Goal: Information Seeking & Learning: Find specific fact

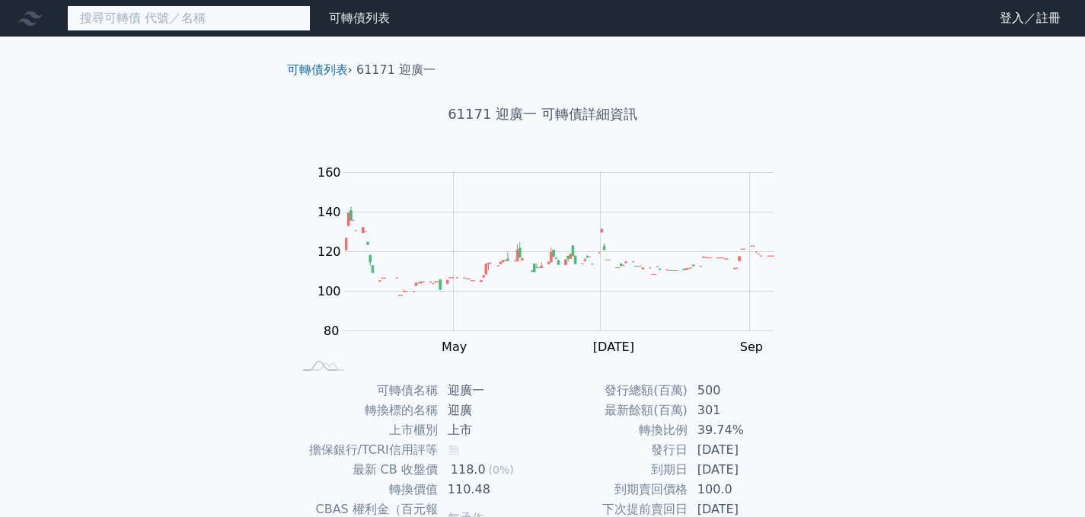
click at [227, 14] on input at bounding box center [189, 18] width 244 height 26
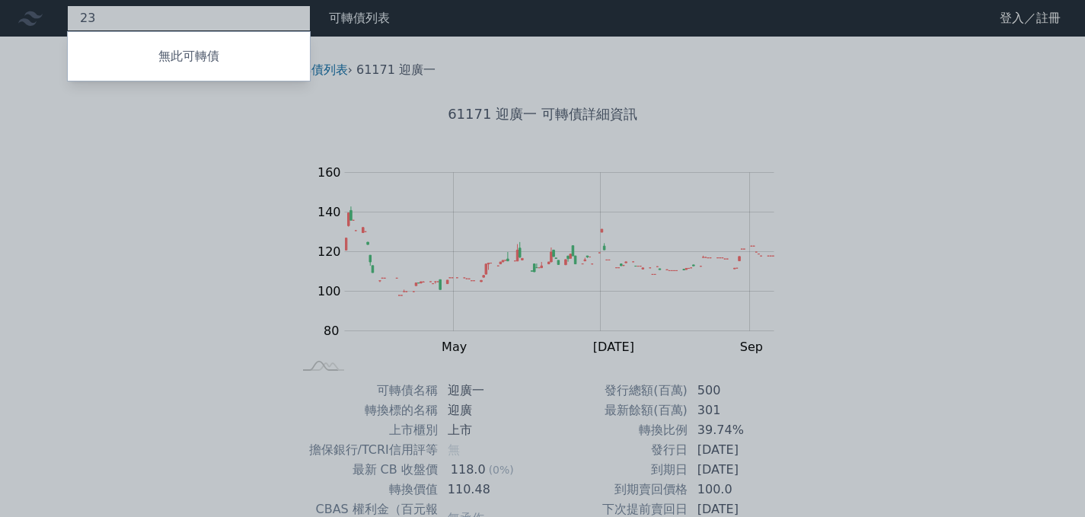
type input "2"
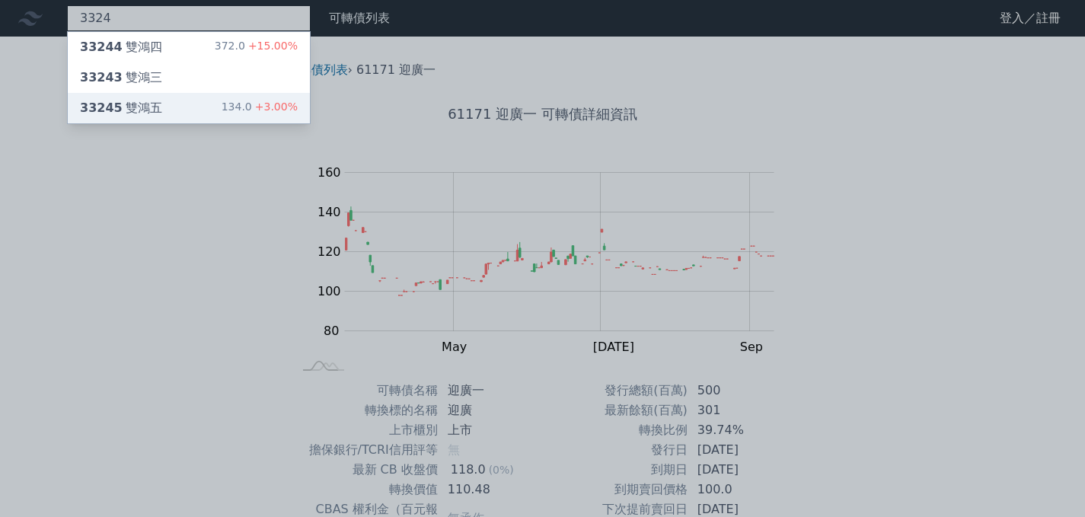
type input "3324"
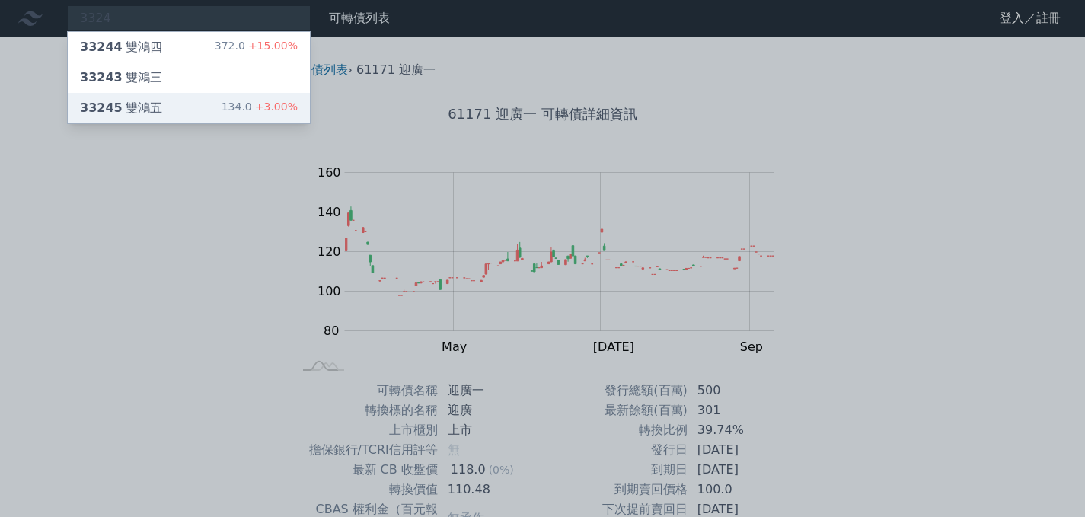
click at [137, 100] on div "33245 雙鴻五" at bounding box center [121, 108] width 82 height 18
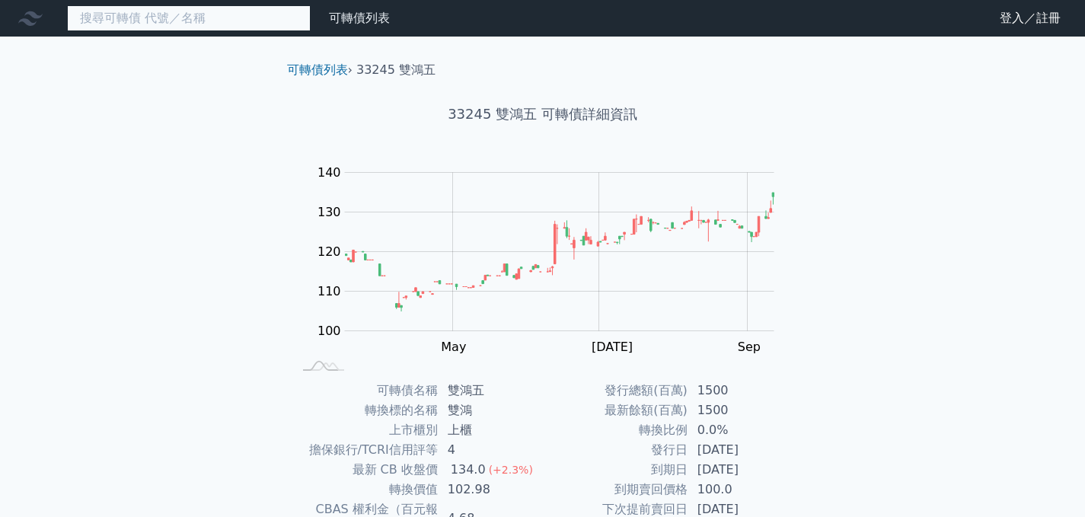
click at [257, 19] on input at bounding box center [189, 18] width 244 height 26
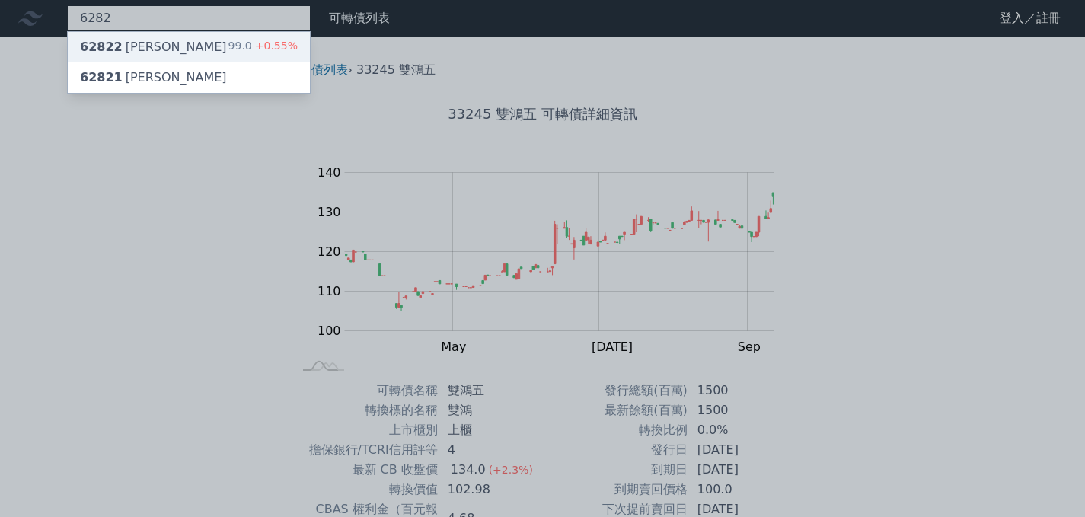
type input "6282"
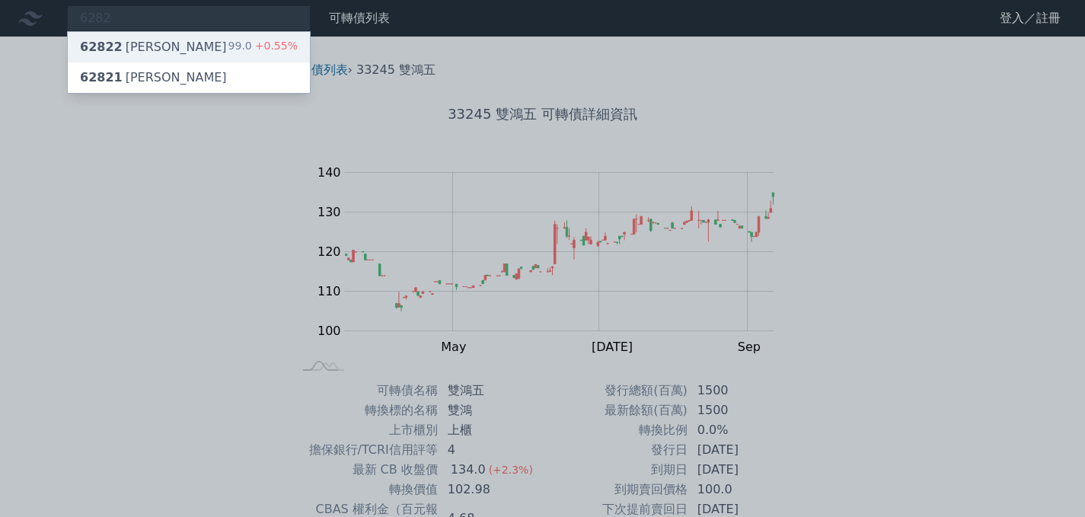
click at [186, 46] on div "62822 [PERSON_NAME] 99.0 +0.55%" at bounding box center [189, 47] width 242 height 30
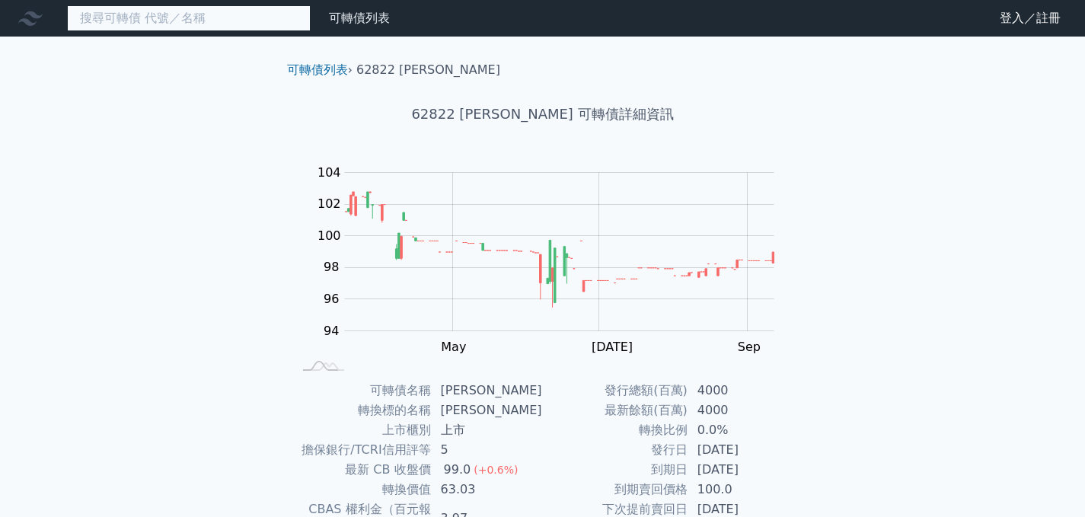
click at [256, 26] on input at bounding box center [189, 18] width 244 height 26
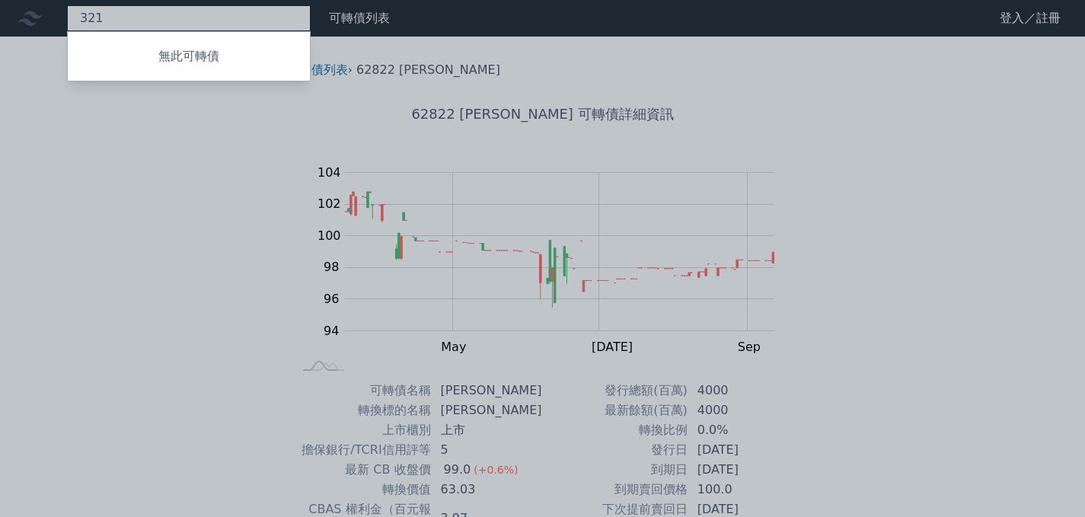
type input "321"
